Goal: Information Seeking & Learning: Learn about a topic

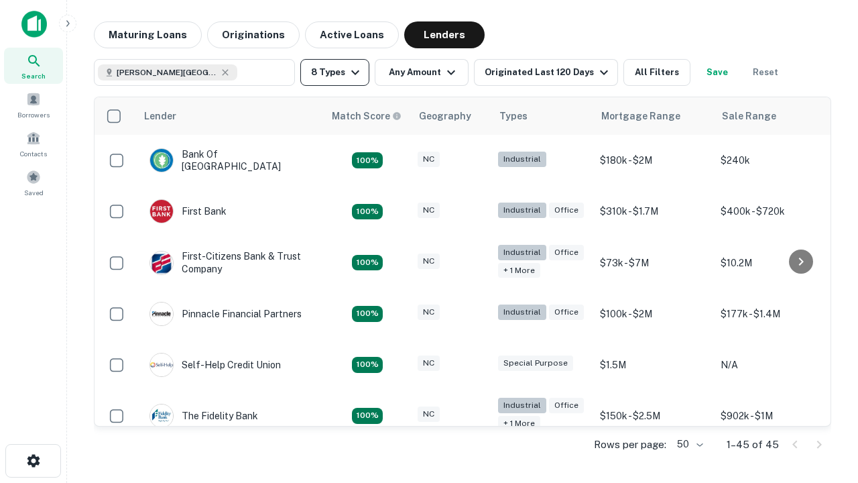
click at [335, 72] on button "8 Types" at bounding box center [334, 72] width 69 height 27
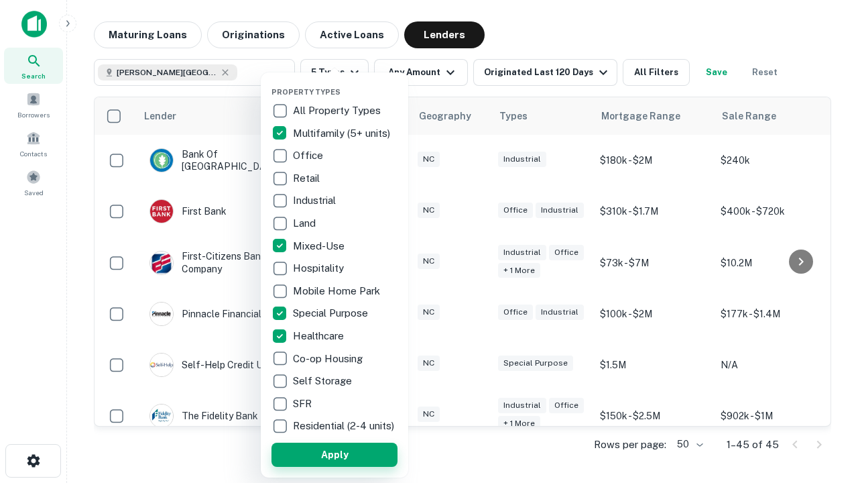
click at [335, 454] on button "Apply" at bounding box center [335, 455] width 126 height 24
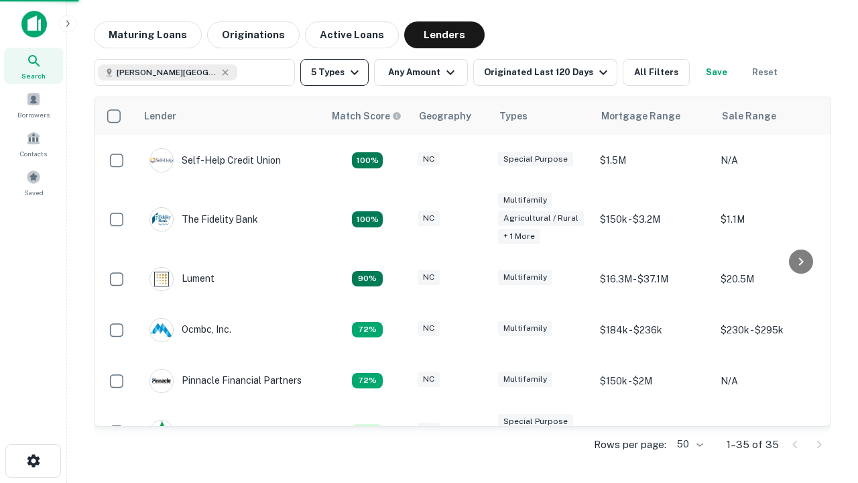
click at [335, 72] on button "5 Types" at bounding box center [334, 72] width 68 height 27
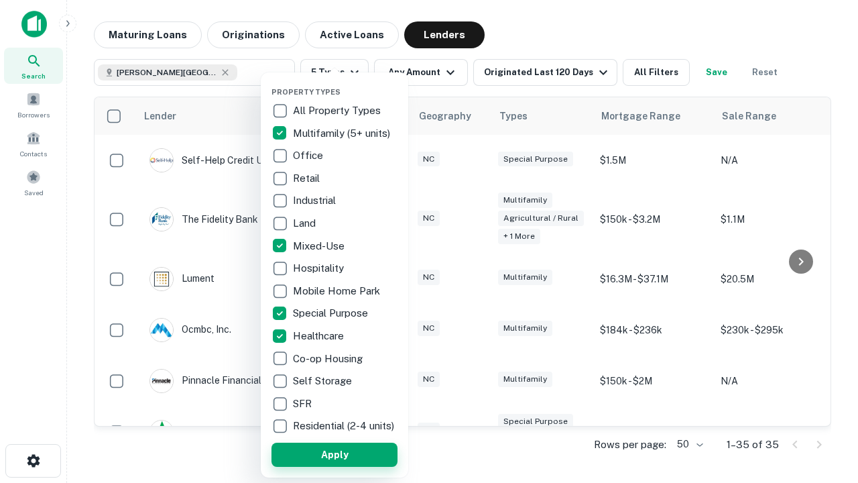
click at [359, 454] on button "Apply" at bounding box center [335, 455] width 126 height 24
